Goal: Information Seeking & Learning: Learn about a topic

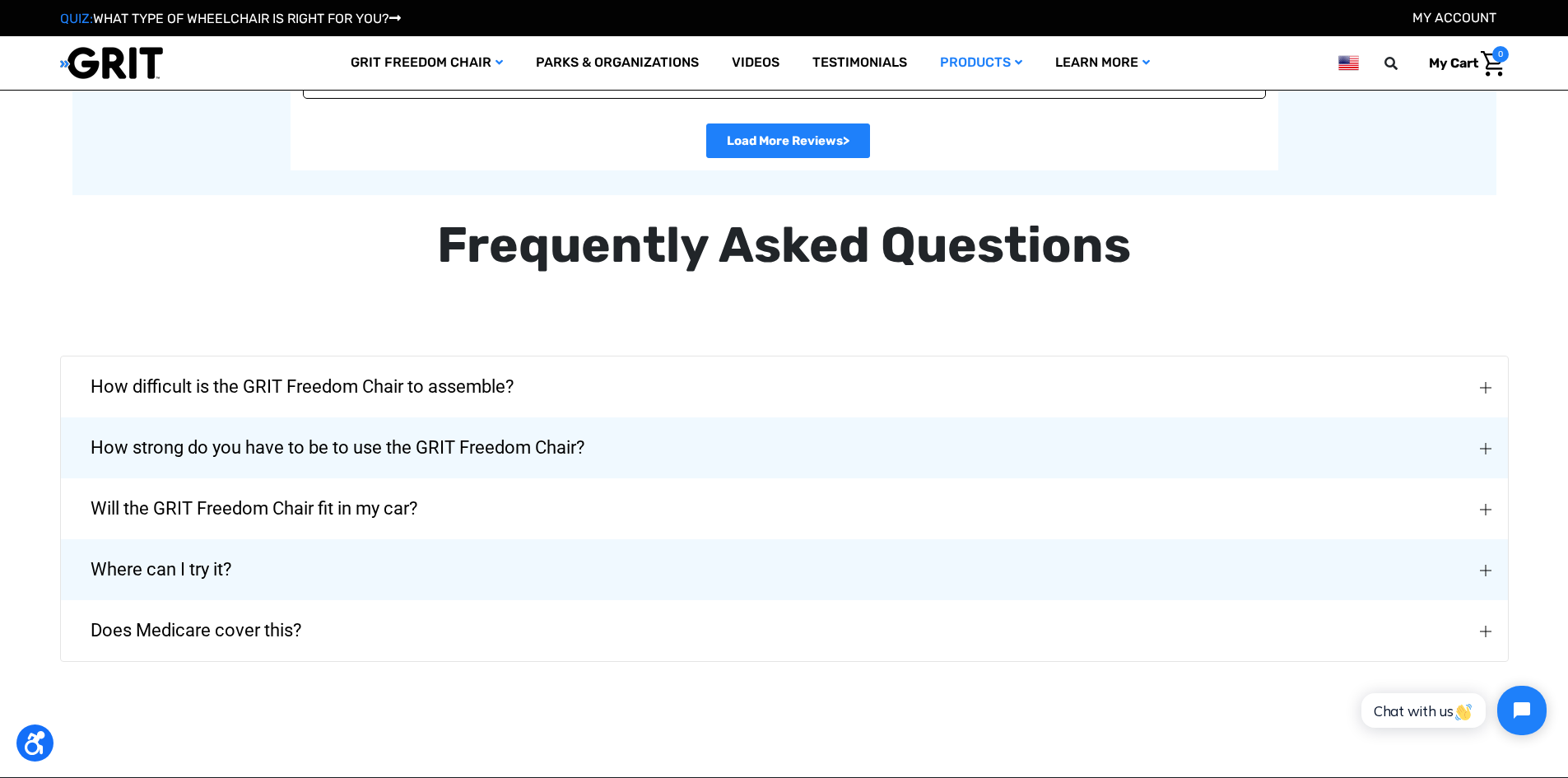
scroll to position [3773, 0]
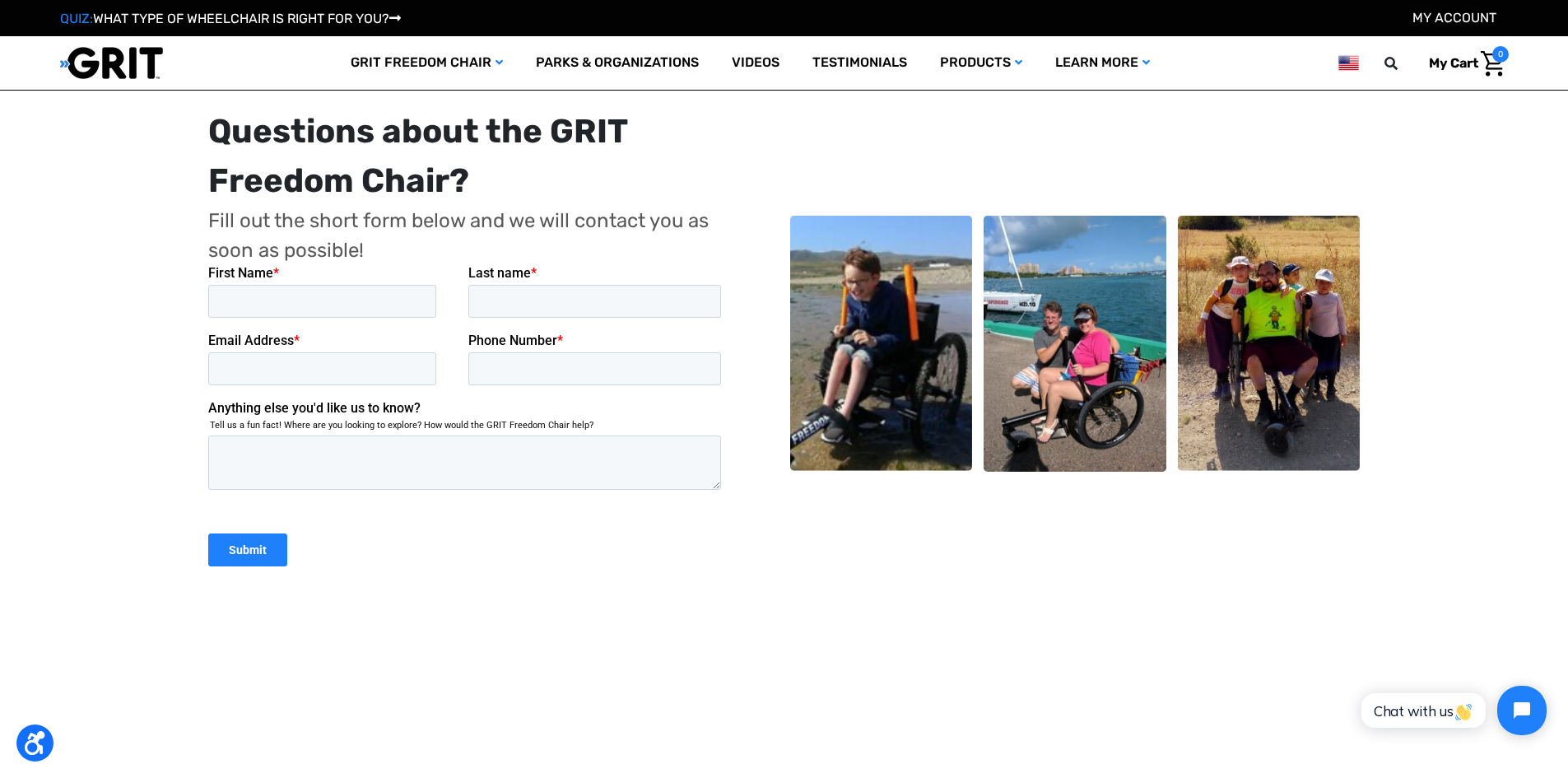
scroll to position [7094, 0]
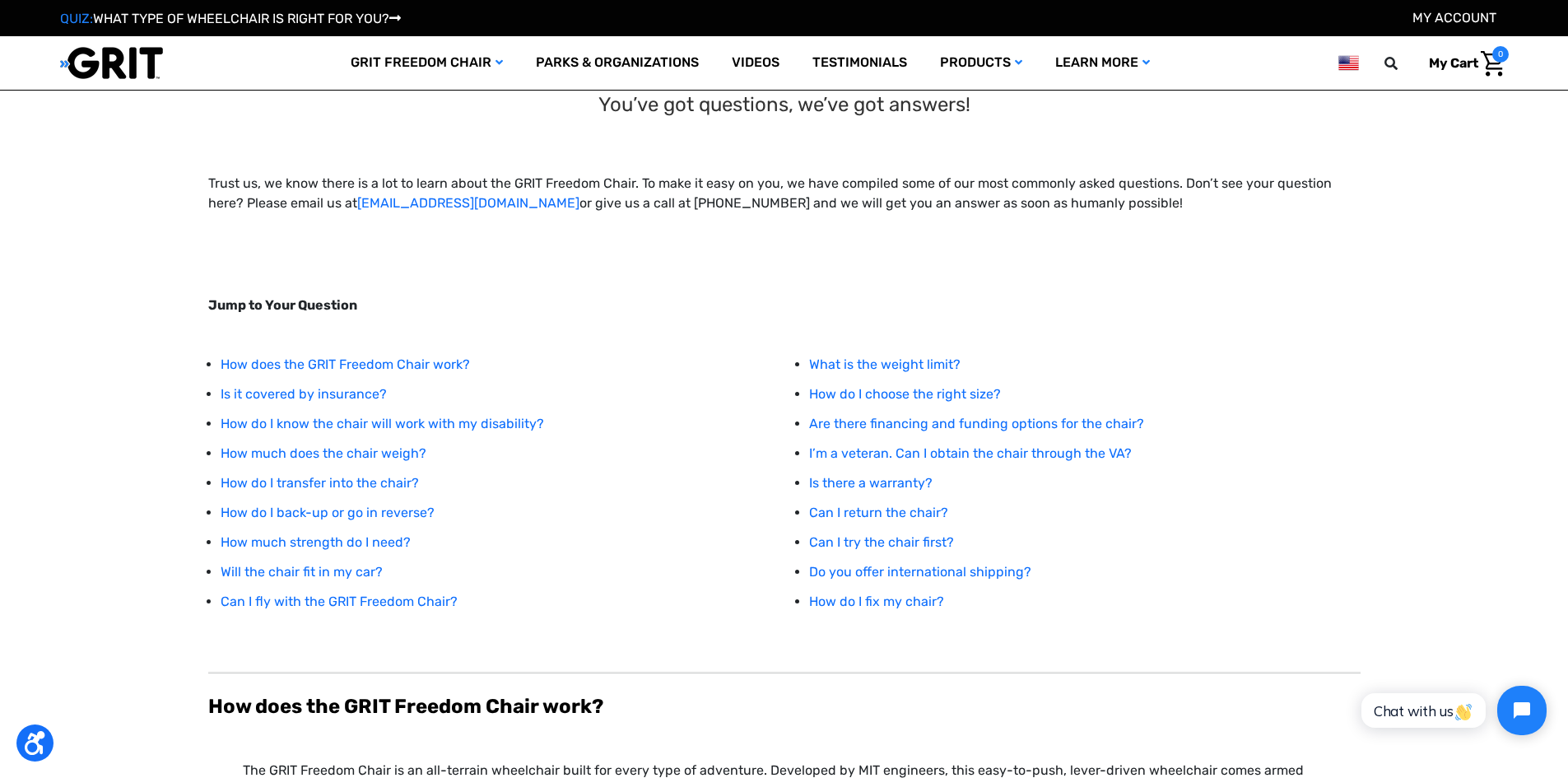
scroll to position [951, 0]
